Goal: Task Accomplishment & Management: Manage account settings

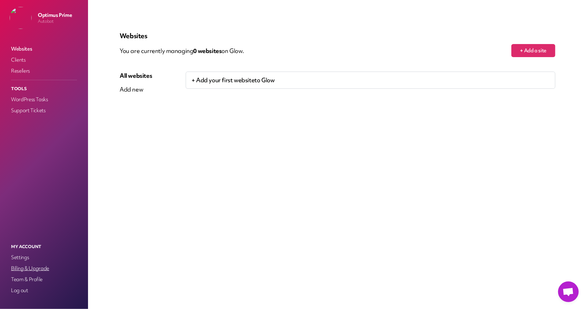
click at [28, 270] on link "Billing & Upgrade" at bounding box center [44, 268] width 69 height 10
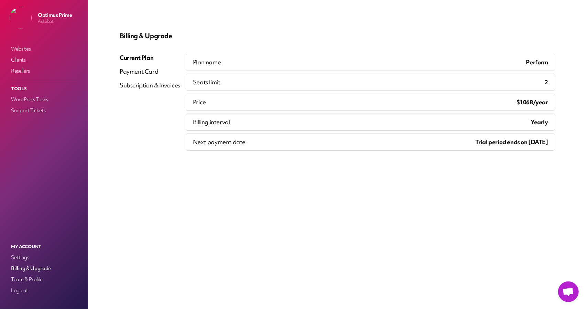
click at [143, 82] on div "Subscription & Invoices" at bounding box center [150, 85] width 60 height 8
click at [27, 256] on link "Settings" at bounding box center [44, 257] width 69 height 10
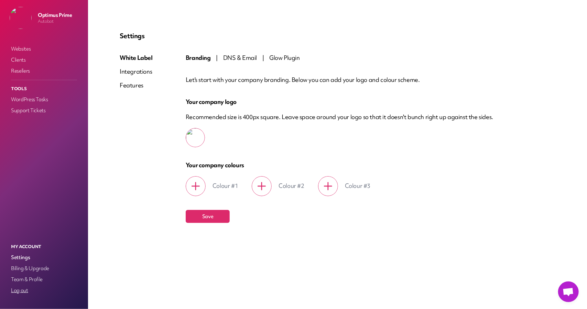
click at [23, 293] on link "Log out" at bounding box center [44, 290] width 69 height 10
